Goal: Book appointment/travel/reservation

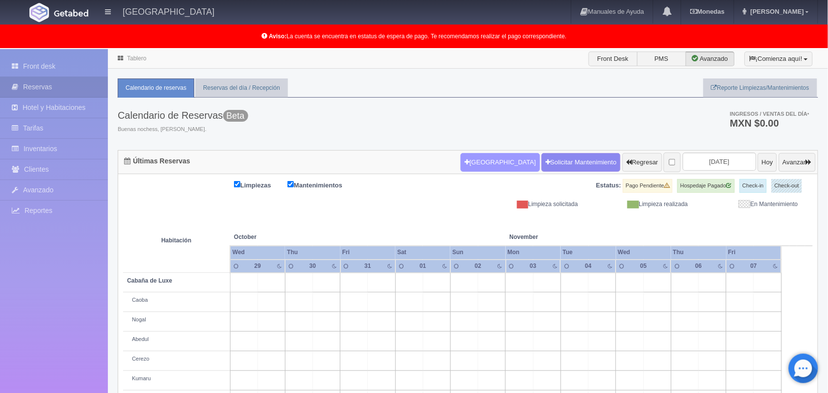
click at [466, 168] on button "[GEOGRAPHIC_DATA]" at bounding box center [499, 162] width 79 height 19
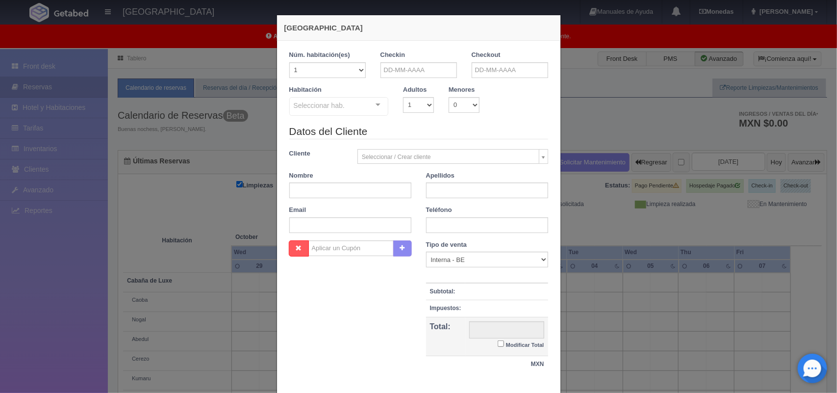
checkbox input "false"
click at [401, 70] on input "text" at bounding box center [419, 70] width 77 height 16
click at [464, 83] on span "Next" at bounding box center [468, 86] width 8 height 8
click at [455, 116] on link "5" at bounding box center [453, 116] width 13 height 14
type input "[DATE]"
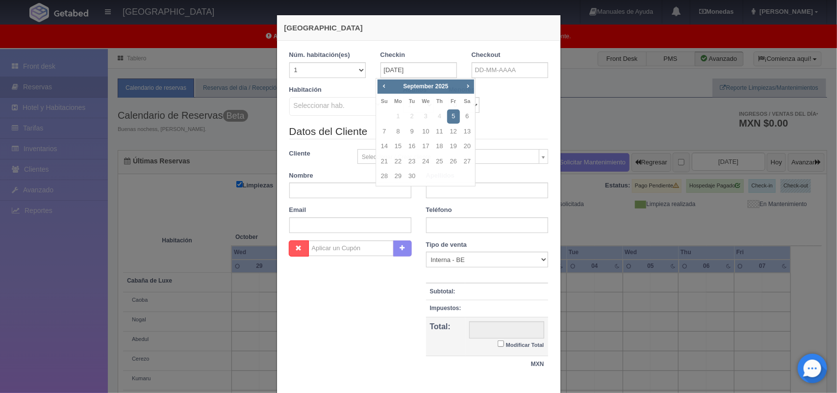
checkbox input "false"
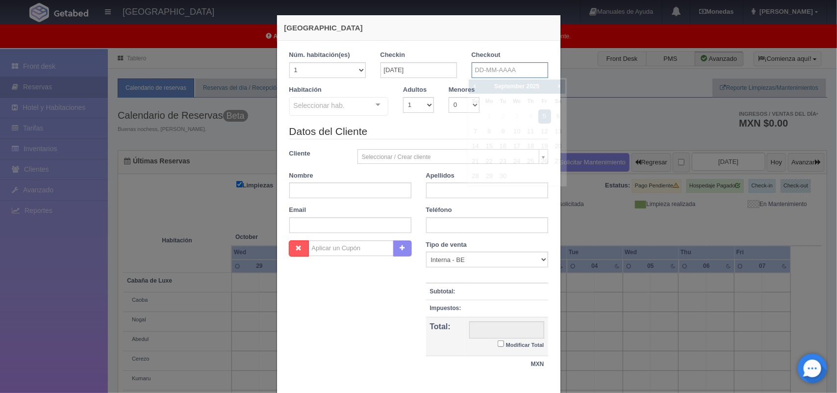
click at [515, 69] on input "text" at bounding box center [510, 70] width 77 height 16
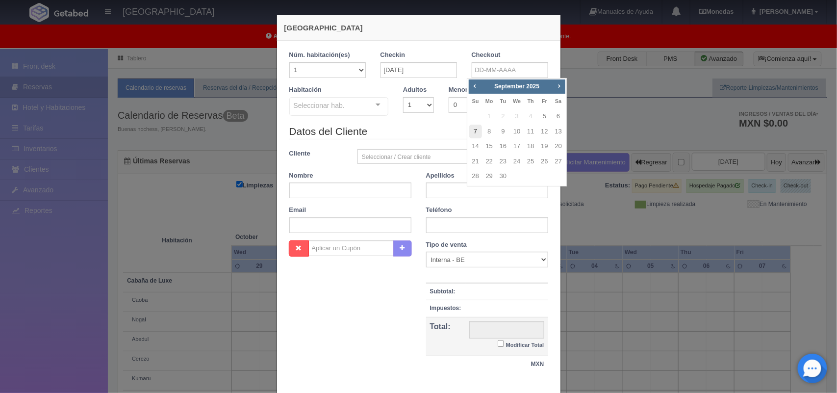
click at [477, 134] on link "7" at bounding box center [475, 132] width 13 height 14
type input "[DATE]"
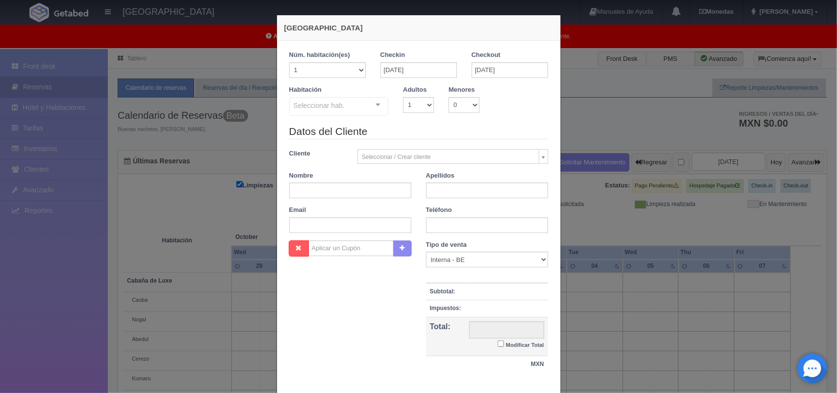
checkbox input "false"
drag, startPoint x: 419, startPoint y: 103, endPoint x: 413, endPoint y: 138, distance: 34.8
click at [413, 138] on form "1 Núm. habitación(es) 1 2 3 4 5 6 7 8 9 10 11 12 13 14 15 16 17 18 19 20 Checki…" at bounding box center [418, 217] width 259 height 332
select select "2"
click at [403, 97] on select "1 2 3 4 5 6 7 8 9 10" at bounding box center [418, 105] width 31 height 16
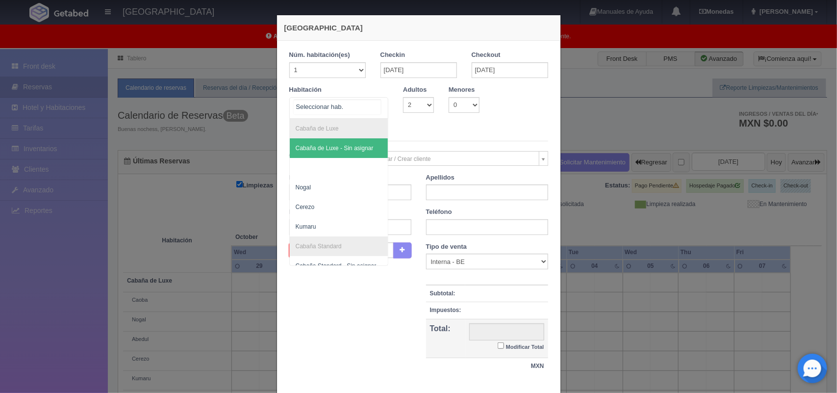
click at [364, 103] on div "Cabaña de Luxe Cabaña de Luxe - Sin asignar Nogal [PERSON_NAME] Kumaru Cabaña S…" at bounding box center [339, 108] width 100 height 22
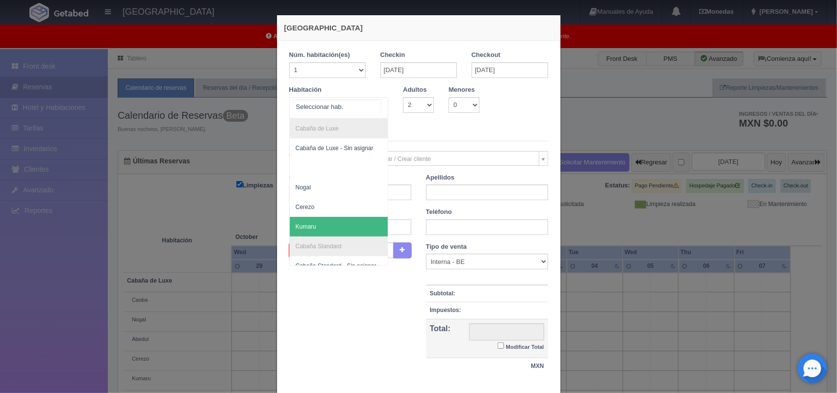
click at [349, 226] on span "Kumaru" at bounding box center [339, 227] width 99 height 20
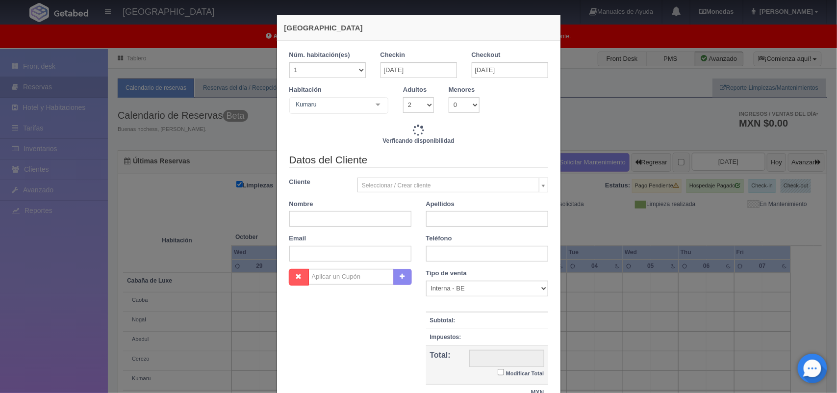
checkbox input "false"
type input "4020.00"
checkbox input "false"
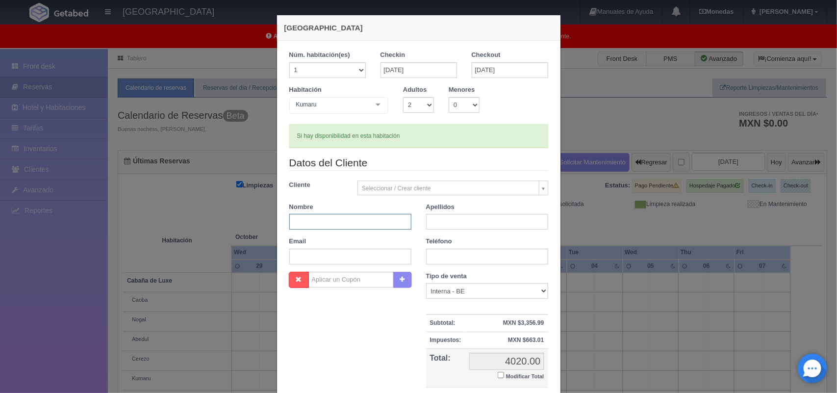
click at [330, 224] on input "text" at bounding box center [350, 222] width 122 height 16
type input "[PERSON_NAME]"
click at [448, 219] on input "text" at bounding box center [487, 222] width 122 height 16
type input "[PERSON_NAME]"
click at [473, 263] on input "text" at bounding box center [487, 257] width 122 height 16
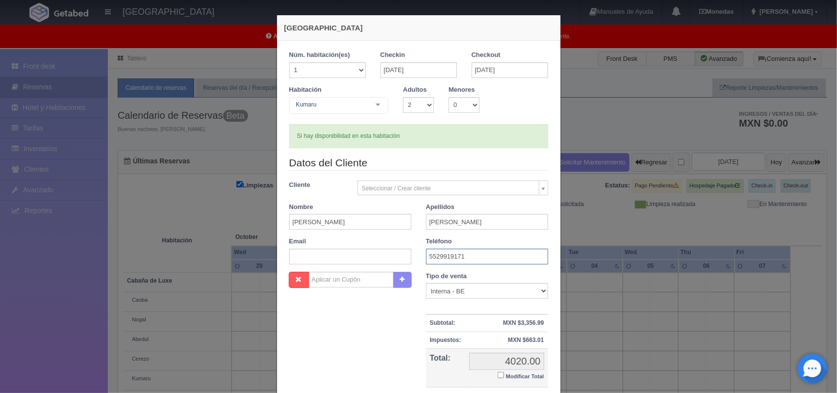
type input "5529919171"
click at [349, 263] on input "text" at bounding box center [350, 257] width 122 height 16
paste input "[EMAIL_ADDRESS][DOMAIN_NAME]"
type input "[EMAIL_ADDRESS][DOMAIN_NAME]"
click at [498, 377] on input "Modificar Total" at bounding box center [501, 375] width 6 height 6
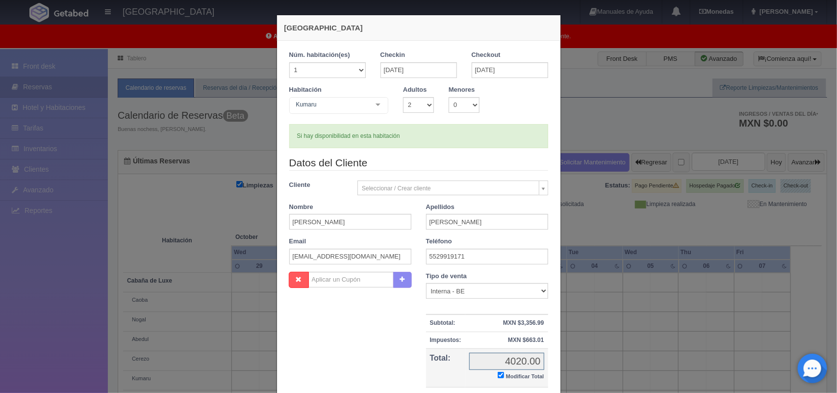
checkbox input "true"
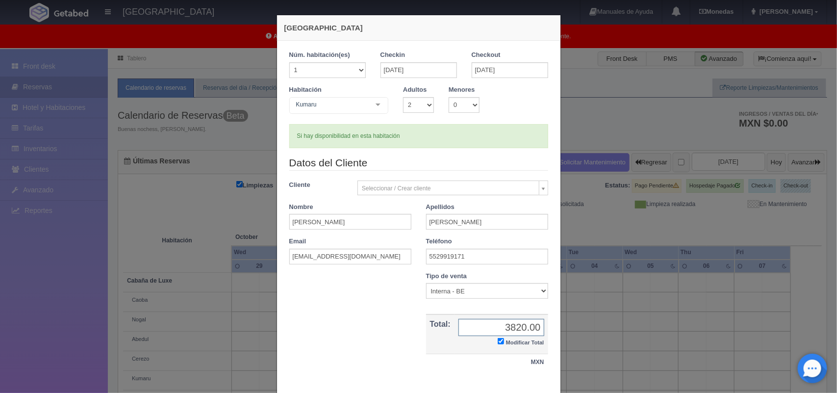
scroll to position [56, 0]
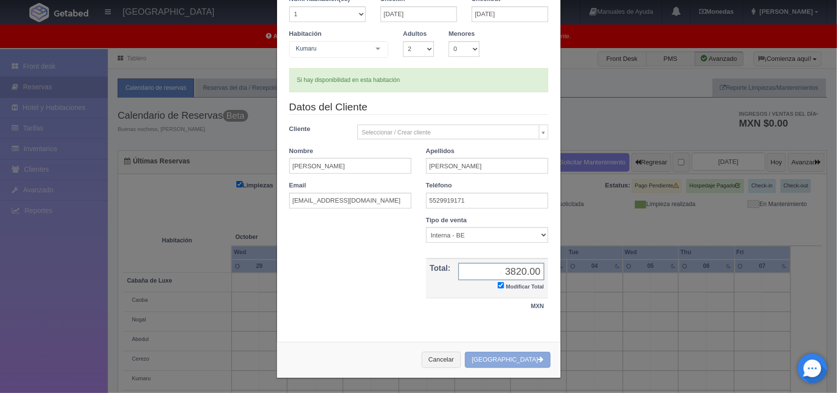
type input "3820.00"
click at [501, 361] on button "[GEOGRAPHIC_DATA]" at bounding box center [507, 360] width 85 height 16
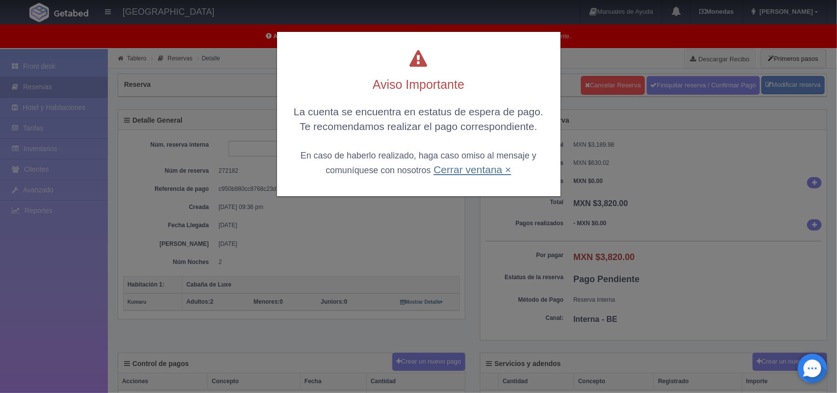
click at [490, 169] on link "Cerrar ventana ×" at bounding box center [472, 169] width 77 height 11
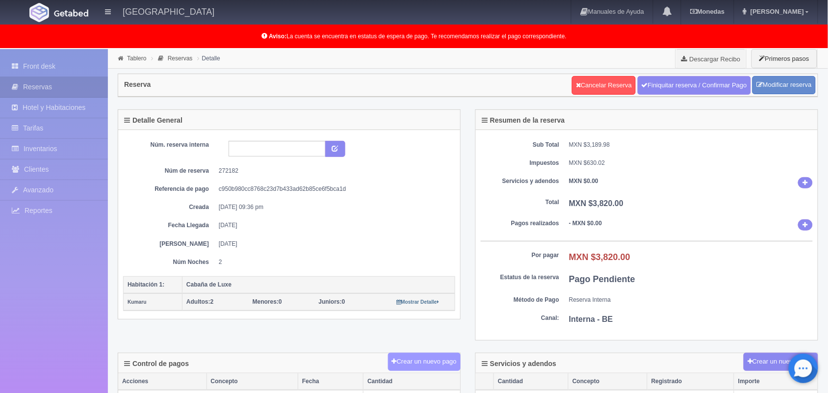
click at [413, 371] on button "Crear un nuevo pago" at bounding box center [424, 362] width 73 height 18
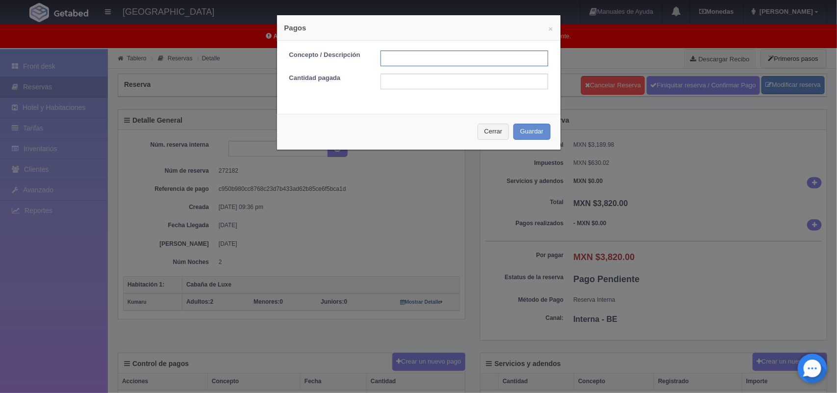
click at [415, 56] on input "text" at bounding box center [465, 59] width 168 height 16
type input "Pago transferencia 25/08/2025"
click at [477, 77] on input "text" at bounding box center [465, 82] width 168 height 16
type input "1910.00"
click at [525, 133] on button "Guardar" at bounding box center [531, 132] width 37 height 16
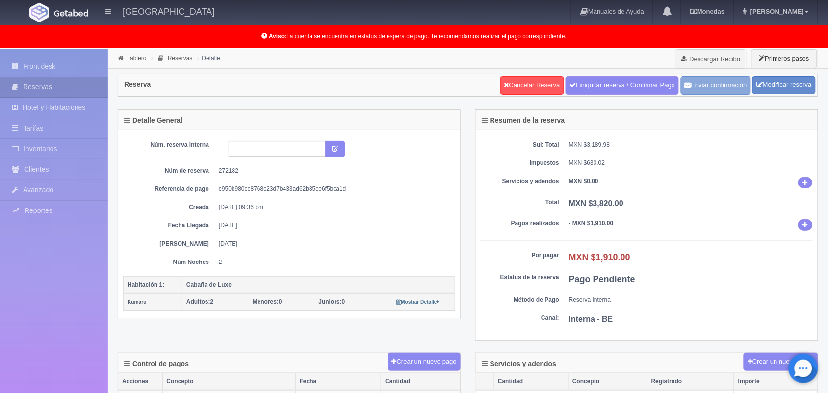
click at [715, 83] on button "Enviar confirmación" at bounding box center [716, 85] width 70 height 19
